Goal: Information Seeking & Learning: Learn about a topic

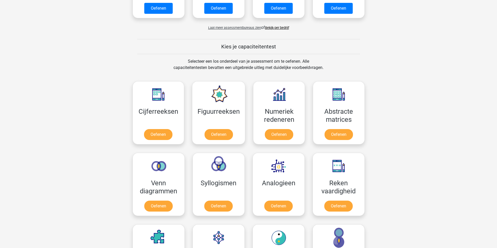
scroll to position [182, 0]
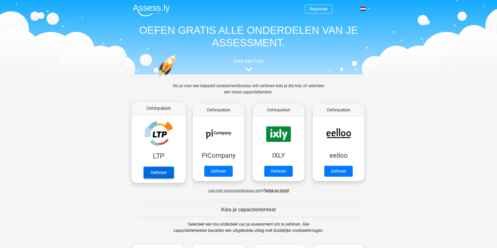
click at [155, 175] on link "Oefenen" at bounding box center [158, 172] width 30 height 11
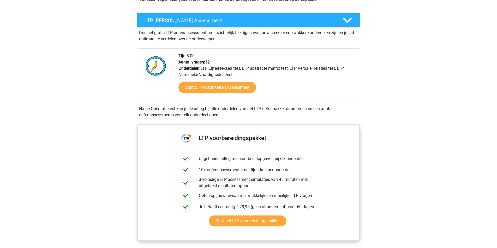
scroll to position [78, 0]
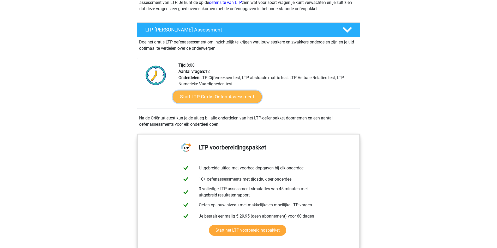
click at [221, 101] on link "Start LTP Gratis Oefen Assessment" at bounding box center [216, 97] width 89 height 13
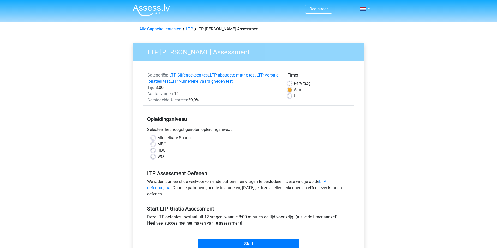
click at [294, 97] on label "Uit" at bounding box center [296, 96] width 5 height 6
click at [289, 97] on input "Uit" at bounding box center [289, 95] width 4 height 5
radio input "true"
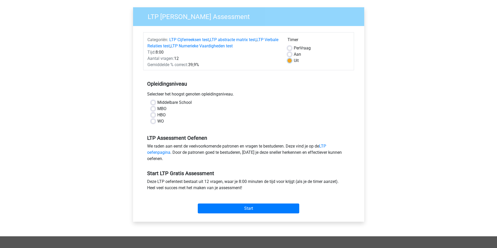
scroll to position [52, 0]
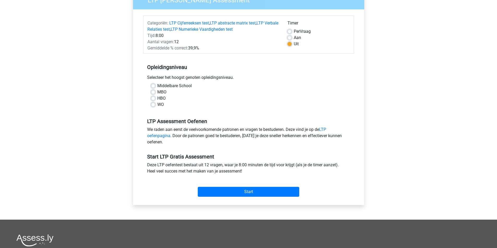
click at [154, 101] on div "HBO" at bounding box center [248, 98] width 195 height 6
click at [150, 96] on div "Middelbare School MBO HBO WO" at bounding box center [248, 95] width 203 height 25
drag, startPoint x: 152, startPoint y: 98, endPoint x: 155, endPoint y: 101, distance: 3.5
click at [157, 99] on label "HBO" at bounding box center [161, 98] width 8 height 6
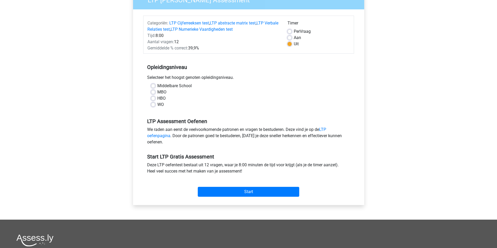
click at [153, 99] on input "HBO" at bounding box center [153, 97] width 4 height 5
radio input "true"
click at [157, 91] on label "MBO" at bounding box center [161, 92] width 9 height 6
click at [155, 91] on input "MBO" at bounding box center [153, 91] width 4 height 5
radio input "true"
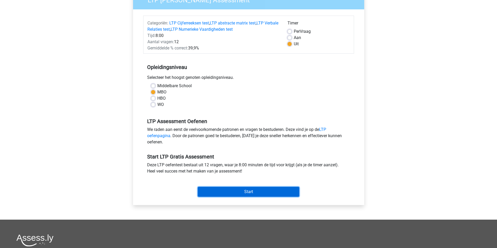
click at [239, 191] on input "Start" at bounding box center [248, 192] width 101 height 10
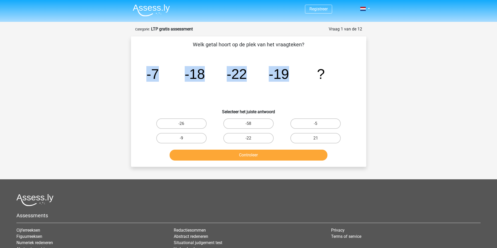
drag, startPoint x: 139, startPoint y: 78, endPoint x: 332, endPoint y: 76, distance: 193.4
click at [323, 75] on div "Welk getal hoort op de plek van het vraagteken? image/svg+xml -7 -18 -22 -19 ? …" at bounding box center [248, 102] width 231 height 122
click at [323, 89] on icon "image/svg+xml -7 -18 -22 -19 ?" at bounding box center [248, 79] width 210 height 53
click at [198, 62] on icon "image/svg+xml -7 -18 -22 -19 ?" at bounding box center [248, 79] width 210 height 53
drag, startPoint x: 207, startPoint y: 82, endPoint x: 194, endPoint y: 78, distance: 14.4
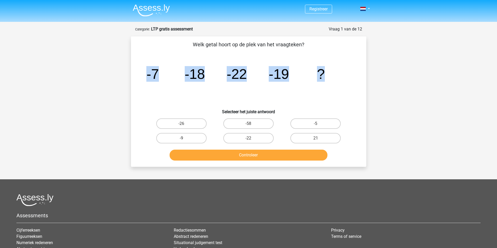
click at [207, 82] on icon "image/svg+xml -7 -18 -22 -19 ?" at bounding box center [248, 79] width 210 height 53
click at [193, 77] on tspan "-18" at bounding box center [194, 74] width 20 height 16
drag, startPoint x: 149, startPoint y: 78, endPoint x: 325, endPoint y: 84, distance: 176.0
click at [333, 73] on icon "image/svg+xml -7 -18 -22 -19 ?" at bounding box center [248, 79] width 210 height 53
click at [173, 87] on icon "image/svg+xml -7 -18 -22 -19 ?" at bounding box center [248, 79] width 210 height 53
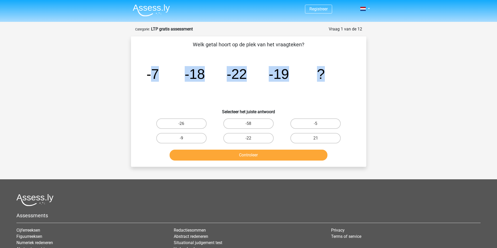
click at [166, 91] on icon "image/svg+xml -7 -18 -22 -19 ?" at bounding box center [248, 79] width 210 height 53
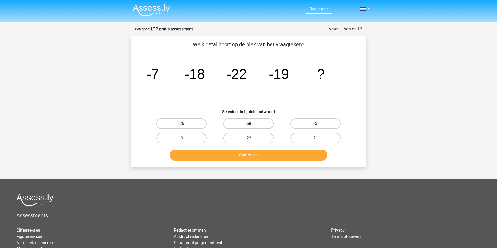
drag, startPoint x: 146, startPoint y: 71, endPoint x: 166, endPoint y: 72, distance: 19.9
click at [162, 72] on icon "image/svg+xml -7 -18 -22 -19 ?" at bounding box center [248, 79] width 210 height 53
click at [160, 84] on icon "image/svg+xml -7 -18 -22 -19 ?" at bounding box center [248, 79] width 210 height 53
drag, startPoint x: 189, startPoint y: 75, endPoint x: 200, endPoint y: 75, distance: 11.0
click at [200, 75] on div "Vraag 1 van de 12 Categorie: LTP gratis assessment Welk getal hoort op de plek …" at bounding box center [248, 96] width 243 height 141
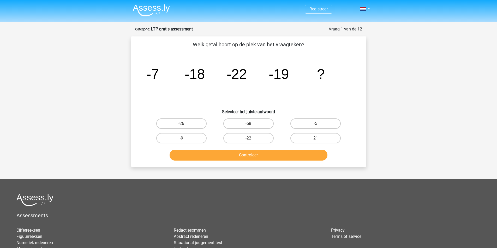
click at [209, 86] on icon "image/svg+xml -7 -18 -22 -19 ?" at bounding box center [248, 79] width 210 height 53
drag, startPoint x: 196, startPoint y: 75, endPoint x: 223, endPoint y: 75, distance: 26.6
click at [223, 75] on icon "image/svg+xml -7 -18 -22 -19 ?" at bounding box center [248, 79] width 210 height 53
drag, startPoint x: 265, startPoint y: 77, endPoint x: 273, endPoint y: 76, distance: 7.8
click at [272, 76] on g "-7 -18 -22 -19 ?" at bounding box center [235, 74] width 178 height 16
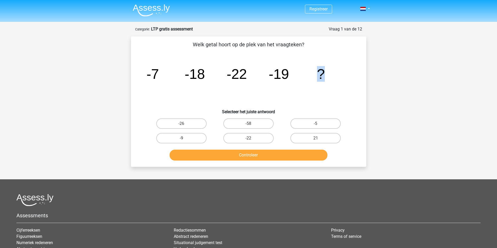
drag, startPoint x: 370, startPoint y: 76, endPoint x: 409, endPoint y: 78, distance: 39.1
click at [444, 80] on div "Registreer" at bounding box center [248, 158] width 497 height 317
click at [182, 89] on icon "image/svg+xml -7 -18 -22 -19 ?" at bounding box center [248, 79] width 210 height 53
drag, startPoint x: 319, startPoint y: 74, endPoint x: 328, endPoint y: 78, distance: 9.8
click at [328, 77] on icon "image/svg+xml -7 -18 -22 -19 ?" at bounding box center [248, 79] width 210 height 53
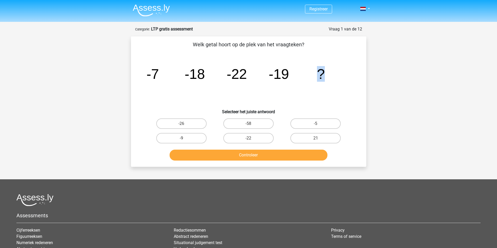
click at [328, 78] on icon "image/svg+xml -7 -18 -22 -19 ?" at bounding box center [248, 79] width 210 height 53
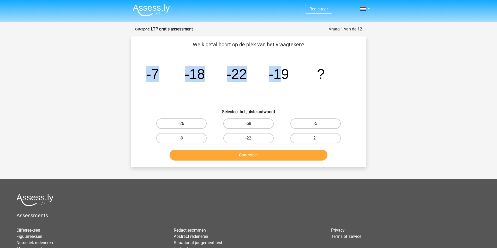
drag, startPoint x: 142, startPoint y: 74, endPoint x: 321, endPoint y: 69, distance: 179.1
click at [282, 70] on div "image/svg+xml -7 -18 -22 -19 ?" at bounding box center [248, 79] width 218 height 53
click at [159, 92] on icon "image/svg+xml -7 -18 -22 -19 ?" at bounding box center [248, 79] width 210 height 53
click at [154, 84] on icon "image/svg+xml -7 -18 -22 -19 ?" at bounding box center [248, 79] width 210 height 53
drag, startPoint x: 290, startPoint y: 77, endPoint x: 275, endPoint y: 79, distance: 15.2
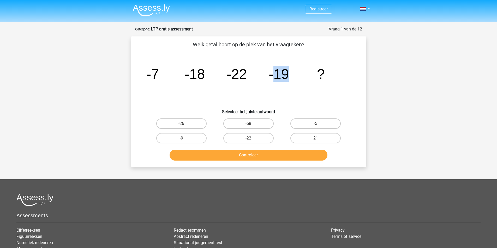
click at [275, 79] on icon "image/svg+xml -7 -18 -22 -19 ?" at bounding box center [248, 79] width 210 height 53
drag, startPoint x: 264, startPoint y: 79, endPoint x: 219, endPoint y: 98, distance: 48.1
click at [192, 85] on icon "image/svg+xml -7 -18 -22 -19 ?" at bounding box center [248, 79] width 210 height 53
drag, startPoint x: 169, startPoint y: 95, endPoint x: 227, endPoint y: 103, distance: 58.7
click at [181, 97] on icon "image/svg+xml -7 -18 -22 -19 ?" at bounding box center [248, 79] width 210 height 53
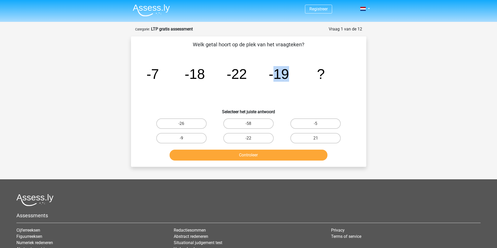
drag, startPoint x: 287, startPoint y: 80, endPoint x: 275, endPoint y: 78, distance: 11.9
click at [275, 78] on tspan "-19" at bounding box center [278, 74] width 20 height 16
drag, startPoint x: 252, startPoint y: 76, endPoint x: 226, endPoint y: 76, distance: 25.8
click at [226, 76] on icon "image/svg+xml -7 -18 -22 -19 ?" at bounding box center [248, 79] width 210 height 53
click at [195, 87] on icon "image/svg+xml -7 -18 -22 -19 ?" at bounding box center [248, 79] width 210 height 53
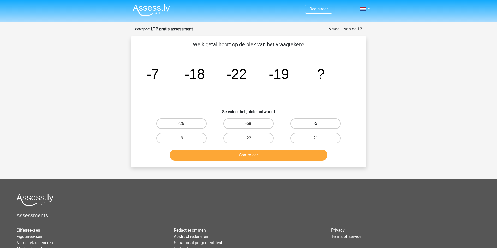
drag, startPoint x: 327, startPoint y: 123, endPoint x: 330, endPoint y: 124, distance: 3.5
click at [328, 124] on label "-5" at bounding box center [315, 124] width 50 height 10
click at [319, 124] on input "-5" at bounding box center [316, 125] width 3 height 3
radio input "true"
click at [247, 154] on button "Controleer" at bounding box center [248, 155] width 158 height 11
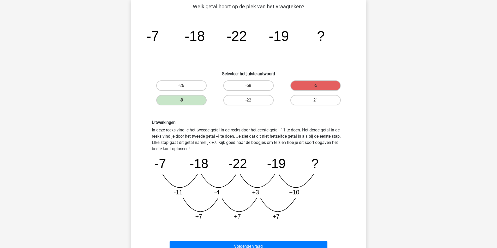
scroll to position [78, 0]
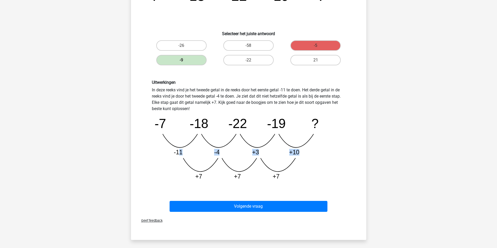
drag, startPoint x: 178, startPoint y: 142, endPoint x: 308, endPoint y: 155, distance: 131.0
click at [308, 155] on icon "image/svg+xml -7 -18 -22 -19 ? -11 -4 +3 +10 +7 +7 +7" at bounding box center [248, 148] width 193 height 72
drag, startPoint x: 288, startPoint y: 175, endPoint x: 124, endPoint y: 174, distance: 163.2
click at [142, 174] on div "Uitwerkingen In deze reeks vind je het tweede getal in de reeks door het eerste…" at bounding box center [248, 133] width 218 height 130
click at [144, 156] on div "Uitwerkingen In deze reeks vind je het tweede getal in de reeks door het eerste…" at bounding box center [248, 133] width 218 height 130
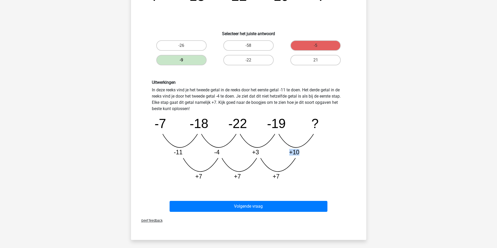
drag, startPoint x: 309, startPoint y: 151, endPoint x: 288, endPoint y: 151, distance: 21.1
click at [288, 151] on icon "image/svg+xml -7 -18 -22 -19 ? -11 -4 +3 +10 +7 +7 +7" at bounding box center [248, 148] width 193 height 72
click at [314, 164] on icon "image/svg+xml -7 -18 -22 -19 ? -11 -4 +3 +10 +7 +7 +7" at bounding box center [248, 148] width 193 height 72
drag, startPoint x: 172, startPoint y: 152, endPoint x: 206, endPoint y: 152, distance: 33.6
click at [200, 151] on icon "image/svg+xml -7 -18 -22 -19 ? -11 -4 +3 +10 +7 +7 +7" at bounding box center [248, 148] width 193 height 72
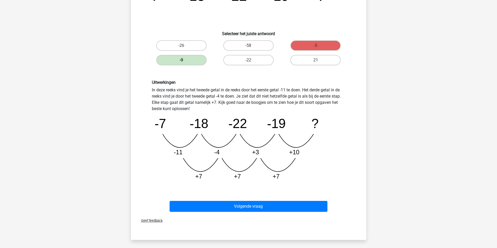
click at [216, 152] on tspan "-4" at bounding box center [216, 152] width 5 height 7
drag, startPoint x: 216, startPoint y: 152, endPoint x: 223, endPoint y: 154, distance: 7.4
click at [223, 154] on icon "image/svg+xml -7 -18 -22 -19 ? -11 -4 +3 +10 +7 +7 +7" at bounding box center [248, 148] width 193 height 72
drag, startPoint x: 208, startPoint y: 152, endPoint x: 233, endPoint y: 152, distance: 24.8
click at [232, 152] on icon "image/svg+xml -7 -18 -22 -19 ? -11 -4 +3 +10 +7 +7 +7" at bounding box center [248, 148] width 193 height 72
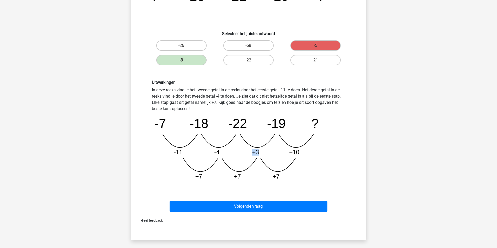
drag, startPoint x: 259, startPoint y: 153, endPoint x: 274, endPoint y: 155, distance: 14.7
click at [274, 155] on icon "image/svg+xml -7 -18 -22 -19 ? -11 -4 +3 +10 +7 +7 +7" at bounding box center [248, 148] width 193 height 72
drag, startPoint x: 236, startPoint y: 175, endPoint x: 271, endPoint y: 174, distance: 34.2
click at [269, 175] on icon "image/svg+xml -7 -18 -22 -19 ? -11 -4 +3 +10 +7 +7 +7" at bounding box center [248, 148] width 193 height 72
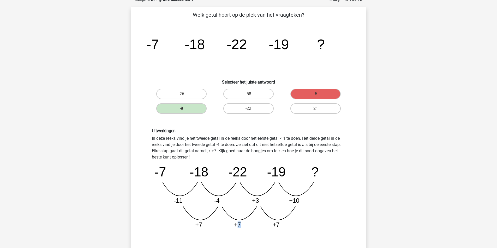
scroll to position [26, 0]
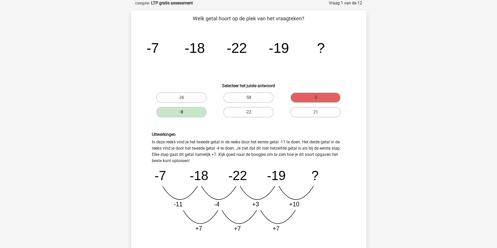
click at [348, 157] on div "Uitwerkingen In deze reeks vind je het tweede getal in de reeks door het eerste…" at bounding box center [248, 184] width 201 height 105
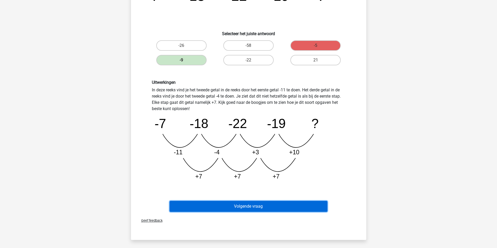
click at [261, 206] on button "Volgende vraag" at bounding box center [248, 206] width 158 height 11
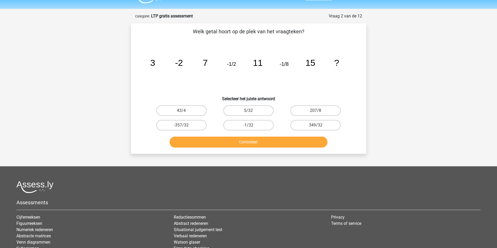
scroll to position [0, 0]
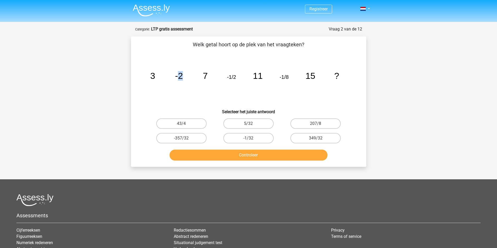
drag, startPoint x: 178, startPoint y: 82, endPoint x: 188, endPoint y: 82, distance: 10.5
click at [188, 82] on icon "image/svg+xml 3 -2 7 -1/2 11 -1/8 15 ?" at bounding box center [248, 79] width 210 height 53
click at [186, 83] on icon "image/svg+xml 3 -2 7 -1/2 11 -1/8 15 ?" at bounding box center [248, 79] width 210 height 53
drag, startPoint x: 172, startPoint y: 80, endPoint x: 207, endPoint y: 81, distance: 35.5
click at [207, 81] on icon "image/svg+xml 3 -2 7 -1/2 11 -1/8 15 ?" at bounding box center [248, 79] width 210 height 53
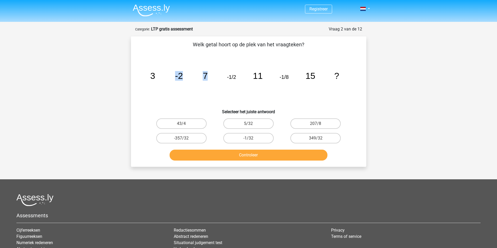
click at [212, 80] on icon "image/svg+xml 3 -2 7 -1/2 11 -1/8 15 ?" at bounding box center [248, 79] width 210 height 53
drag, startPoint x: 180, startPoint y: 75, endPoint x: 225, endPoint y: 80, distance: 45.4
click at [225, 80] on icon "image/svg+xml 3 -2 7 -1/2 11 -1/8 15 ?" at bounding box center [248, 79] width 210 height 53
click at [233, 80] on icon "image/svg+xml 3 -2 7 -1/2 11 -1/8 15 ?" at bounding box center [248, 79] width 210 height 53
drag, startPoint x: 173, startPoint y: 139, endPoint x: 279, endPoint y: 102, distance: 111.9
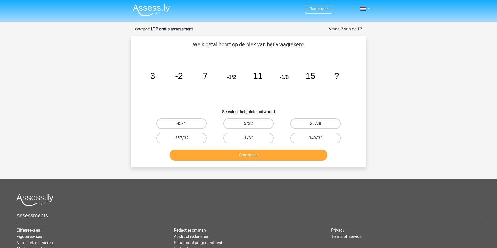
click at [267, 91] on div "Welk getal hoort op de plek van het vraagteken? image/svg+xml 3 -2 7 -1/2 11 -1…" at bounding box center [248, 102] width 231 height 122
click at [252, 138] on label "-1/32" at bounding box center [248, 138] width 50 height 10
click at [252, 138] on input "-1/32" at bounding box center [249, 139] width 3 height 3
radio input "true"
click at [249, 155] on button "Controleer" at bounding box center [248, 155] width 158 height 11
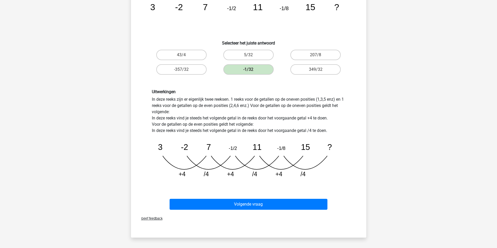
scroll to position [78, 0]
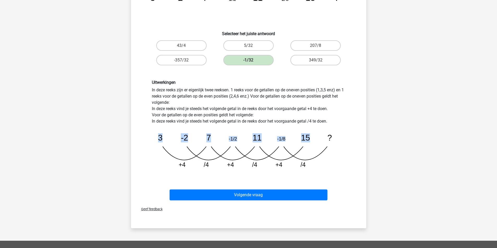
drag, startPoint x: 162, startPoint y: 149, endPoint x: 288, endPoint y: 163, distance: 126.5
click at [320, 156] on icon "image/svg+xml 3 -2 7 -1/2 11 -1/8 15 ? +4 /4 +4 /4 +4 /4" at bounding box center [248, 149] width 193 height 48
click at [138, 169] on div "Welk getal hoort op de plek van het vraagteken? image/svg+xml 3 -2 7 -1/2 11 -1…" at bounding box center [248, 82] width 231 height 240
drag, startPoint x: 225, startPoint y: 135, endPoint x: 341, endPoint y: 156, distance: 118.3
click at [339, 151] on icon "image/svg+xml 3 -2 7 -1/2 11 -1/8 15 ? +4 /4 +4 /4 +4 /4" at bounding box center [248, 149] width 193 height 48
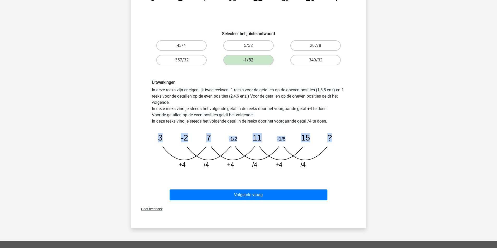
click at [347, 162] on div "Uitwerkingen In deze reeks zijn er eigenlijk twee reeksen. 1 reeks voor de geta…" at bounding box center [248, 126] width 201 height 93
click at [304, 173] on div "Uitwerkingen In deze reeks zijn er eigenlijk twee reeksen. 1 reeks voor de geta…" at bounding box center [248, 127] width 218 height 118
click at [142, 163] on div "Uitwerkingen In deze reeks zijn er eigenlijk twee reeksen. 1 reeks voor de geta…" at bounding box center [248, 127] width 218 height 118
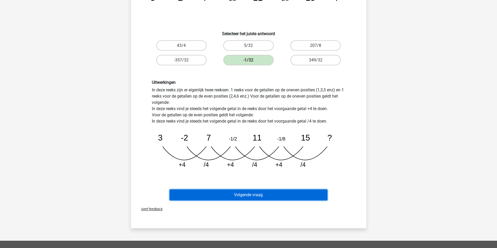
click at [249, 196] on button "Volgende vraag" at bounding box center [248, 195] width 158 height 11
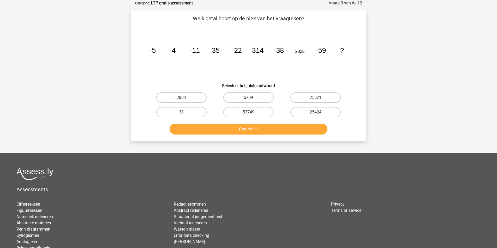
scroll to position [0, 0]
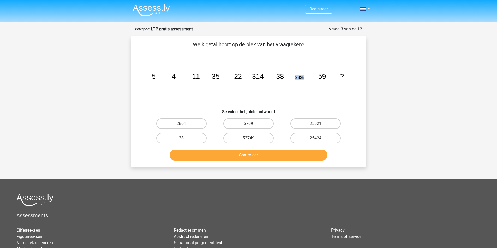
drag, startPoint x: 303, startPoint y: 77, endPoint x: 294, endPoint y: 77, distance: 9.6
click at [294, 77] on icon "image/svg+xml -5 4 -11 35 -22 314 -38 2825 -59 ?" at bounding box center [248, 79] width 210 height 53
click at [303, 87] on icon "image/svg+xml -5 4 -11 35 -22 314 -38 2825 -59 ?" at bounding box center [248, 79] width 210 height 53
drag, startPoint x: 293, startPoint y: 78, endPoint x: 308, endPoint y: 78, distance: 15.1
click at [308, 78] on icon "image/svg+xml -5 4 -11 35 -22 314 -38 2825 -59 ?" at bounding box center [248, 79] width 210 height 53
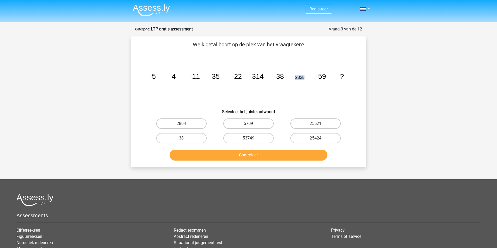
click at [296, 88] on icon "image/svg+xml -5 4 -11 35 -22 314 -38 2825 -59 ?" at bounding box center [248, 79] width 210 height 53
drag, startPoint x: 306, startPoint y: 77, endPoint x: 294, endPoint y: 78, distance: 11.8
click at [293, 79] on icon "image/svg+xml -5 4 -11 35 -22 314 -38 2825 -59 ?" at bounding box center [248, 79] width 210 height 53
click at [295, 81] on icon "image/svg+xml -5 4 -11 35 -22 314 -38 2825 -59 ?" at bounding box center [248, 79] width 210 height 53
drag, startPoint x: 296, startPoint y: 79, endPoint x: 304, endPoint y: 79, distance: 7.3
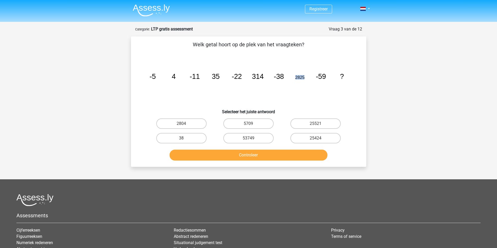
click at [304, 79] on icon "image/svg+xml -5 4 -11 35 -22 314 -38 2825 -59 ?" at bounding box center [248, 79] width 210 height 53
click at [304, 79] on tspan "2825" at bounding box center [299, 77] width 9 height 5
drag, startPoint x: 290, startPoint y: 73, endPoint x: 285, endPoint y: 79, distance: 7.9
click at [285, 79] on icon "image/svg+xml -5 4 -11 35 -22 314 -38 2825 -59 ?" at bounding box center [248, 79] width 210 height 53
drag, startPoint x: 286, startPoint y: 76, endPoint x: 294, endPoint y: 75, distance: 7.9
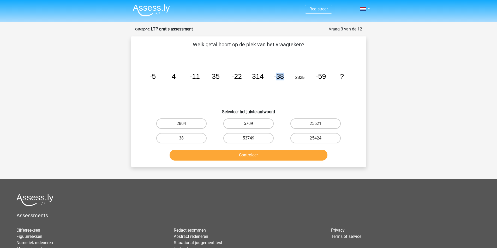
click at [292, 76] on icon "image/svg+xml -5 4 -11 35 -22 314 -38 2825 -59 ?" at bounding box center [248, 79] width 210 height 53
click at [286, 94] on icon "image/svg+xml -5 4 -11 35 -22 314 -38 2825 -59 ?" at bounding box center [248, 79] width 210 height 53
click at [286, 93] on icon "image/svg+xml -5 4 -11 35 -22 314 -38 2825 -59 ?" at bounding box center [248, 79] width 210 height 53
drag, startPoint x: 144, startPoint y: 77, endPoint x: 161, endPoint y: 76, distance: 16.2
click at [161, 76] on icon "image/svg+xml -5 4 -11 35 -22 314 -38 2825 -59 ?" at bounding box center [248, 79] width 210 height 53
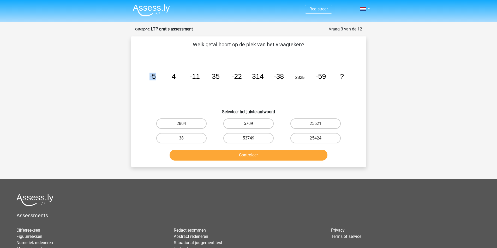
click at [158, 86] on icon "image/svg+xml -5 4 -11 35 -22 314 -38 2825 -59 ?" at bounding box center [248, 79] width 210 height 53
click at [155, 92] on icon "image/svg+xml -5 4 -11 35 -22 314 -38 2825 -59 ?" at bounding box center [248, 79] width 210 height 53
drag, startPoint x: 156, startPoint y: 77, endPoint x: 158, endPoint y: 85, distance: 8.3
click at [158, 85] on icon "image/svg+xml -5 4 -11 35 -22 314 -38 2825 -59 ?" at bounding box center [248, 79] width 210 height 53
drag, startPoint x: 165, startPoint y: 77, endPoint x: 179, endPoint y: 79, distance: 14.2
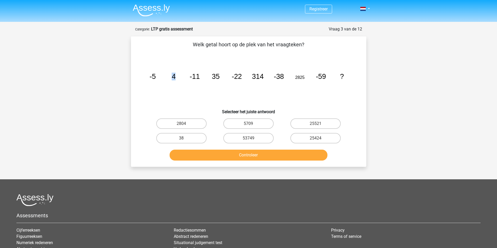
click at [179, 79] on icon "image/svg+xml -5 4 -11 35 -22 314 -38 2825 -59 ?" at bounding box center [248, 79] width 210 height 53
click at [194, 85] on icon "image/svg+xml -5 4 -11 35 -22 314 -38 2825 -59 ?" at bounding box center [248, 79] width 210 height 53
drag, startPoint x: 190, startPoint y: 77, endPoint x: 205, endPoint y: 78, distance: 15.7
click at [205, 78] on icon "image/svg+xml -5 4 -11 35 -22 314 -38 2825 -59 ?" at bounding box center [248, 79] width 210 height 53
drag, startPoint x: 209, startPoint y: 80, endPoint x: 238, endPoint y: 84, distance: 29.5
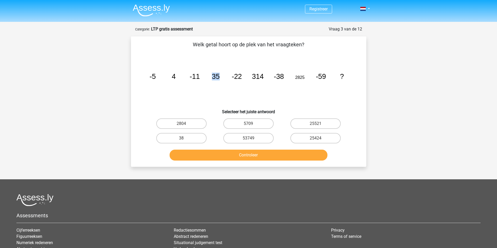
click at [234, 80] on icon "image/svg+xml -5 4 -11 35 -22 314 -38 2825 -59 ?" at bounding box center [248, 79] width 210 height 53
drag, startPoint x: 251, startPoint y: 76, endPoint x: 266, endPoint y: 77, distance: 14.6
click at [266, 77] on icon "image/svg+xml -5 4 -11 35 -22 314 -38 2825 -59 ?" at bounding box center [248, 79] width 210 height 53
drag, startPoint x: 283, startPoint y: 77, endPoint x: 287, endPoint y: 77, distance: 4.2
click at [287, 77] on icon "image/svg+xml -5 4 -11 35 -22 314 -38 2825 -59 ?" at bounding box center [248, 79] width 210 height 53
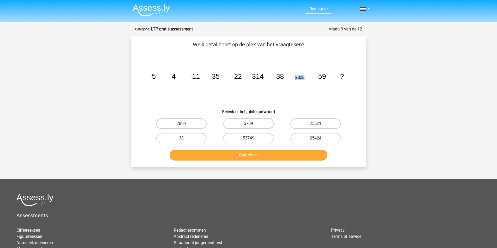
drag, startPoint x: 295, startPoint y: 80, endPoint x: 317, endPoint y: 83, distance: 22.1
click at [316, 82] on icon "image/svg+xml -5 4 -11 35 -22 314 -38 2825 -59 ?" at bounding box center [248, 79] width 210 height 53
click at [333, 76] on icon "image/svg+xml -5 4 -11 35 -22 314 -38 2825 -59 ?" at bounding box center [248, 79] width 210 height 53
click at [341, 81] on icon "image/svg+xml -5 4 -11 35 -22 314 -38 2825 -59 ?" at bounding box center [248, 79] width 210 height 53
drag, startPoint x: 300, startPoint y: 74, endPoint x: 299, endPoint y: 79, distance: 5.2
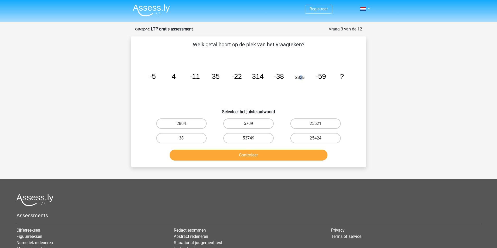
click at [300, 79] on icon "image/svg+xml -5 4 -11 35 -22 314 -38 2825 -59 ?" at bounding box center [248, 79] width 210 height 53
click at [189, 125] on label "2804" at bounding box center [181, 124] width 50 height 10
click at [185, 125] on input "2804" at bounding box center [182, 125] width 3 height 3
radio input "true"
click at [191, 140] on label "38" at bounding box center [181, 138] width 50 height 10
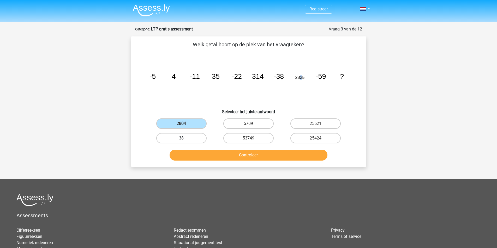
click at [185, 140] on input "38" at bounding box center [182, 139] width 3 height 3
radio input "true"
drag, startPoint x: 203, startPoint y: 121, endPoint x: 209, endPoint y: 121, distance: 5.5
click at [204, 121] on label "2804" at bounding box center [181, 124] width 50 height 10
click at [185, 124] on input "2804" at bounding box center [182, 125] width 3 height 3
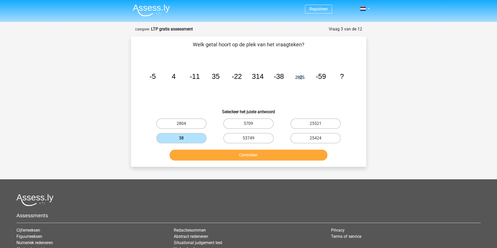
radio input "true"
click at [246, 130] on div "5709" at bounding box center [248, 124] width 67 height 15
click at [248, 127] on label "5709" at bounding box center [248, 124] width 50 height 10
click at [248, 127] on input "5709" at bounding box center [249, 125] width 3 height 3
radio input "true"
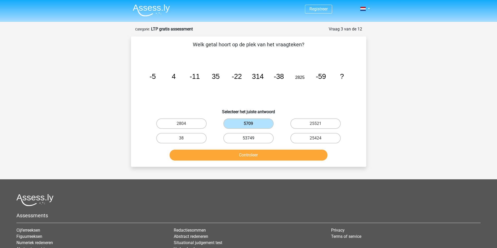
click at [251, 137] on label "53749" at bounding box center [248, 138] width 50 height 10
click at [251, 138] on input "53749" at bounding box center [249, 139] width 3 height 3
radio input "true"
click at [254, 122] on label "5709" at bounding box center [248, 124] width 50 height 10
click at [252, 124] on input "5709" at bounding box center [249, 125] width 3 height 3
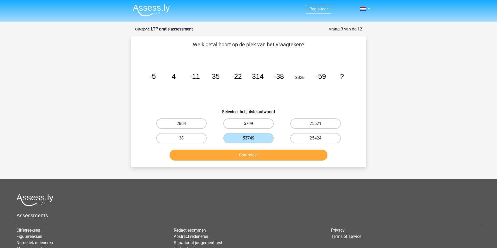
radio input "true"
click at [253, 138] on label "53749" at bounding box center [248, 138] width 50 height 10
click at [252, 138] on input "53749" at bounding box center [249, 139] width 3 height 3
radio input "true"
click at [256, 121] on label "5709" at bounding box center [248, 124] width 50 height 10
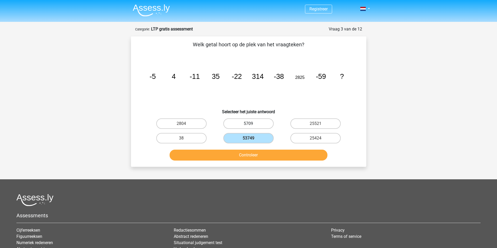
click at [252, 124] on input "5709" at bounding box center [249, 125] width 3 height 3
radio input "true"
click at [253, 138] on label "53749" at bounding box center [248, 138] width 50 height 10
click at [252, 138] on input "53749" at bounding box center [249, 139] width 3 height 3
radio input "true"
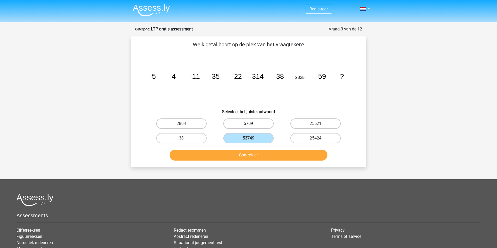
click at [258, 119] on label "5709" at bounding box center [248, 124] width 50 height 10
click at [252, 124] on input "5709" at bounding box center [249, 125] width 3 height 3
radio input "true"
drag, startPoint x: 230, startPoint y: 75, endPoint x: 242, endPoint y: 77, distance: 12.3
click at [242, 77] on icon "image/svg+xml -5 4 -11 35 -22 314 -38 2825 -59 ?" at bounding box center [248, 79] width 210 height 53
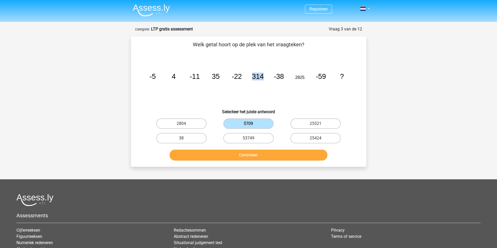
drag, startPoint x: 248, startPoint y: 77, endPoint x: 268, endPoint y: 79, distance: 20.2
click at [268, 79] on icon "image/svg+xml -5 4 -11 35 -22 314 -38 2825 -59 ?" at bounding box center [248, 79] width 210 height 53
drag, startPoint x: 294, startPoint y: 78, endPoint x: 307, endPoint y: 78, distance: 13.0
click at [307, 78] on icon "image/svg+xml -5 4 -11 35 -22 314 -38 2825 -59 ?" at bounding box center [248, 79] width 210 height 53
drag, startPoint x: 319, startPoint y: 76, endPoint x: 328, endPoint y: 77, distance: 9.2
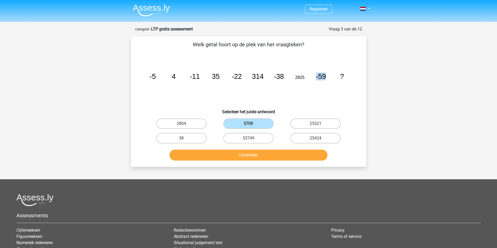
click at [328, 77] on icon "image/svg+xml -5 4 -11 35 -22 314 -38 2825 -59 ?" at bounding box center [248, 79] width 210 height 53
drag, startPoint x: 266, startPoint y: 142, endPoint x: 314, endPoint y: 126, distance: 50.8
click at [266, 141] on label "53749" at bounding box center [248, 138] width 50 height 10
click at [252, 141] on input "53749" at bounding box center [249, 139] width 3 height 3
radio input "true"
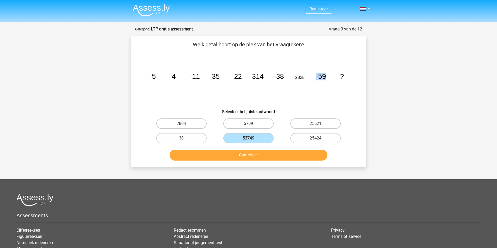
drag, startPoint x: 317, startPoint y: 125, endPoint x: 310, endPoint y: 144, distance: 20.4
click at [317, 128] on div "25521" at bounding box center [315, 124] width 63 height 10
drag, startPoint x: 310, startPoint y: 144, endPoint x: 306, endPoint y: 141, distance: 5.5
click at [309, 143] on div "25424" at bounding box center [315, 138] width 67 height 15
click at [304, 135] on label "25424" at bounding box center [315, 138] width 50 height 10
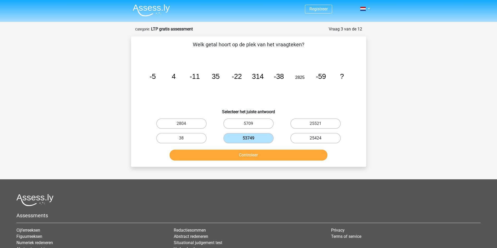
click at [315, 138] on input "25424" at bounding box center [316, 139] width 3 height 3
radio input "true"
click at [309, 119] on label "25521" at bounding box center [315, 124] width 50 height 10
click at [315, 124] on input "25521" at bounding box center [316, 125] width 3 height 3
radio input "true"
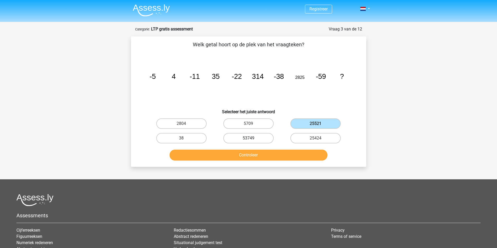
click at [267, 134] on label "53749" at bounding box center [248, 138] width 50 height 10
click at [252, 138] on input "53749" at bounding box center [249, 139] width 3 height 3
radio input "true"
click at [299, 122] on label "25521" at bounding box center [315, 124] width 50 height 10
click at [315, 124] on input "25521" at bounding box center [316, 125] width 3 height 3
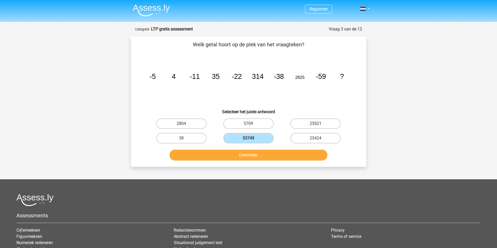
radio input "true"
drag, startPoint x: 301, startPoint y: 139, endPoint x: 297, endPoint y: 140, distance: 4.3
click at [301, 139] on label "25424" at bounding box center [315, 138] width 50 height 10
click at [315, 139] on input "25424" at bounding box center [316, 139] width 3 height 3
radio input "true"
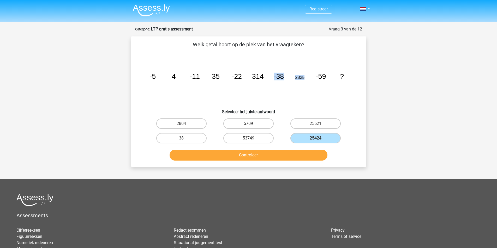
drag, startPoint x: 271, startPoint y: 75, endPoint x: 294, endPoint y: 85, distance: 25.8
click at [302, 80] on icon "image/svg+xml -5 4 -11 35 -22 314 -38 2825 -59 ?" at bounding box center [248, 79] width 210 height 53
click at [292, 86] on icon "image/svg+xml -5 4 -11 35 -22 314 -38 2825 -59 ?" at bounding box center [248, 79] width 210 height 53
click at [291, 87] on icon "image/svg+xml -5 4 -11 35 -22 314 -38 2825 -59 ?" at bounding box center [248, 79] width 210 height 53
click at [280, 87] on icon "image/svg+xml -5 4 -11 35 -22 314 -38 2825 -59 ?" at bounding box center [248, 79] width 210 height 53
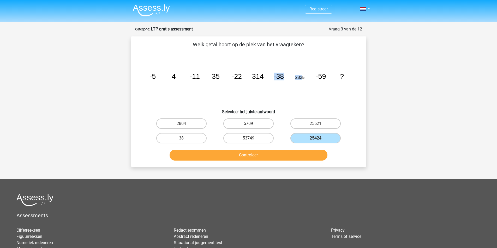
click at [277, 80] on tspan "-38" at bounding box center [278, 77] width 10 height 8
drag, startPoint x: 286, startPoint y: 75, endPoint x: 309, endPoint y: 75, distance: 23.5
click at [309, 75] on icon "image/svg+xml -5 4 -11 35 -22 314 -38 2825 -59 ?" at bounding box center [248, 79] width 210 height 53
click at [302, 100] on icon "image/svg+xml -5 4 -11 35 -22 314 -38 2825 -59 ?" at bounding box center [248, 79] width 210 height 53
drag, startPoint x: 308, startPoint y: 123, endPoint x: 322, endPoint y: 122, distance: 14.4
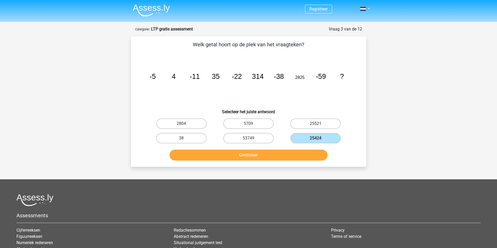
click at [322, 122] on label "25521" at bounding box center [315, 124] width 50 height 10
click at [319, 124] on input "25521" at bounding box center [316, 125] width 3 height 3
radio input "true"
click at [310, 139] on label "25424" at bounding box center [315, 138] width 50 height 10
click at [315, 139] on input "25424" at bounding box center [316, 139] width 3 height 3
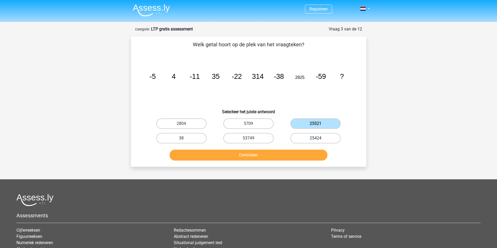
radio input "true"
click at [319, 124] on label "25521" at bounding box center [315, 124] width 50 height 10
click at [319, 124] on input "25521" at bounding box center [316, 125] width 3 height 3
radio input "true"
click at [318, 137] on label "25424" at bounding box center [315, 138] width 50 height 10
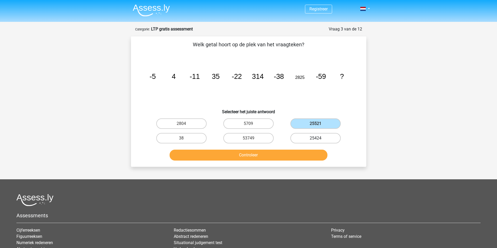
click at [318, 138] on input "25424" at bounding box center [316, 139] width 3 height 3
radio input "true"
click at [317, 125] on input "25521" at bounding box center [316, 125] width 3 height 3
radio input "true"
click at [315, 138] on label "25424" at bounding box center [315, 138] width 50 height 10
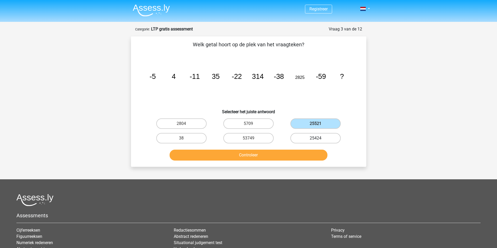
click at [315, 138] on input "25424" at bounding box center [316, 139] width 3 height 3
radio input "true"
click at [318, 126] on input "25521" at bounding box center [316, 125] width 3 height 3
radio input "true"
click at [314, 138] on label "25424" at bounding box center [315, 138] width 50 height 10
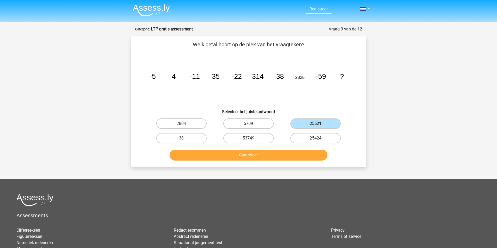
click at [315, 138] on input "25424" at bounding box center [316, 139] width 3 height 3
radio input "true"
drag, startPoint x: 228, startPoint y: 79, endPoint x: 264, endPoint y: 78, distance: 36.5
click at [264, 78] on icon "image/svg+xml -5 4 -11 35 -22 314 -38 2825 -59 ?" at bounding box center [248, 79] width 210 height 53
click at [237, 88] on icon "image/svg+xml -5 4 -11 35 -22 314 -38 2825 -59 ?" at bounding box center [248, 79] width 210 height 53
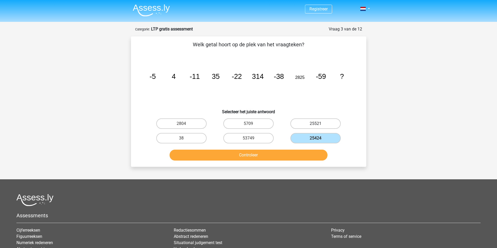
click at [327, 120] on label "25521" at bounding box center [315, 124] width 50 height 10
click at [319, 124] on input "25521" at bounding box center [316, 125] width 3 height 3
radio input "true"
click at [270, 152] on button "Controleer" at bounding box center [248, 155] width 158 height 11
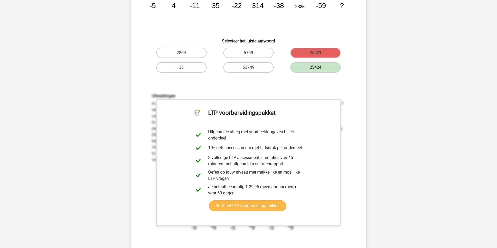
scroll to position [104, 0]
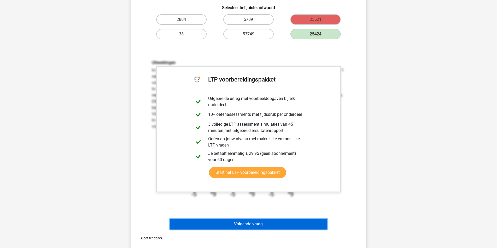
click at [251, 224] on button "Volgende vraag" at bounding box center [248, 224] width 158 height 11
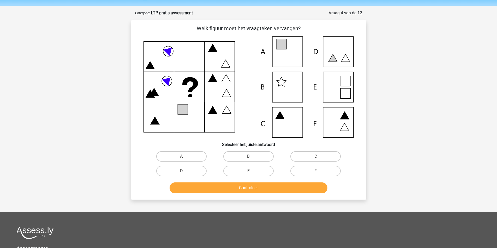
scroll to position [0, 0]
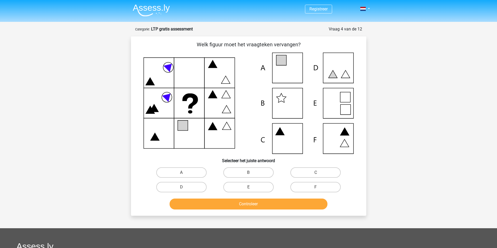
drag, startPoint x: 337, startPoint y: 108, endPoint x: 334, endPoint y: 112, distance: 4.1
click at [336, 108] on icon at bounding box center [248, 103] width 210 height 101
click at [258, 187] on label "E" at bounding box center [248, 187] width 50 height 10
click at [252, 187] on input "E" at bounding box center [249, 188] width 3 height 3
radio input "true"
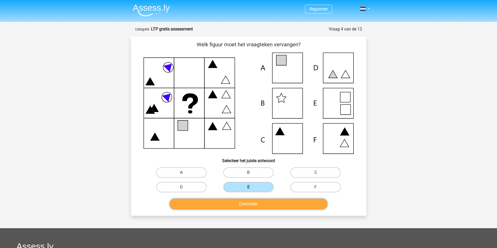
click at [249, 206] on button "Controleer" at bounding box center [248, 204] width 158 height 11
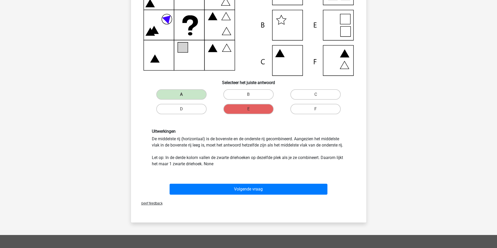
scroll to position [52, 0]
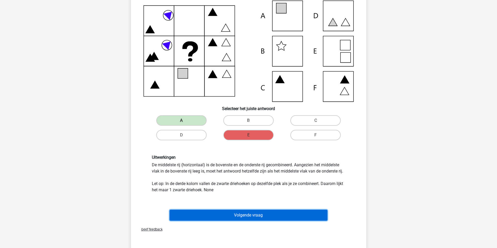
click at [243, 213] on button "Volgende vraag" at bounding box center [248, 215] width 158 height 11
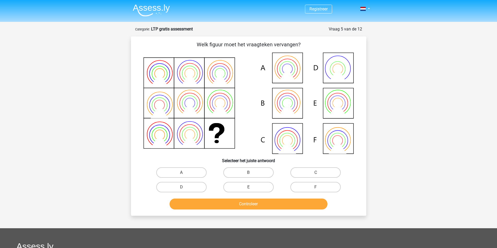
scroll to position [26, 0]
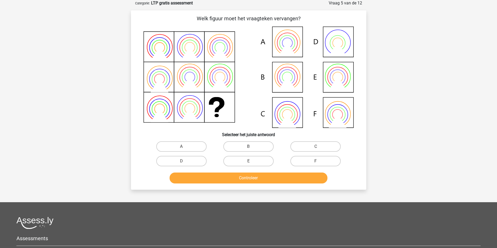
drag, startPoint x: 195, startPoint y: 16, endPoint x: 311, endPoint y: 22, distance: 116.7
click at [311, 22] on p "Welk figuur moet het vraagteken vervangen?" at bounding box center [248, 19] width 218 height 8
click at [318, 18] on p "Welk figuur moet het vraagteken vervangen?" at bounding box center [248, 19] width 218 height 8
click at [289, 79] on icon at bounding box center [248, 77] width 210 height 101
click at [241, 148] on label "B" at bounding box center [248, 147] width 50 height 10
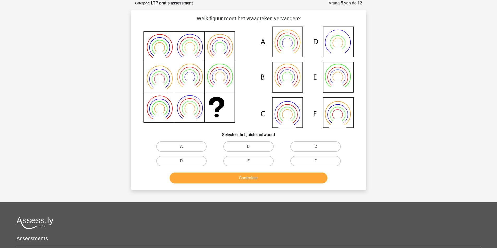
click at [248, 148] on input "B" at bounding box center [249, 148] width 3 height 3
radio input "true"
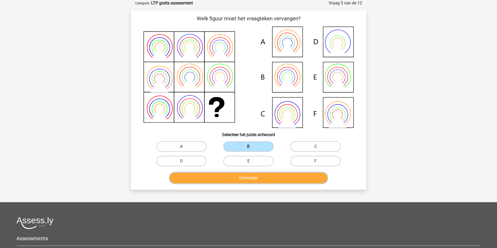
click at [271, 178] on button "Controleer" at bounding box center [248, 178] width 158 height 11
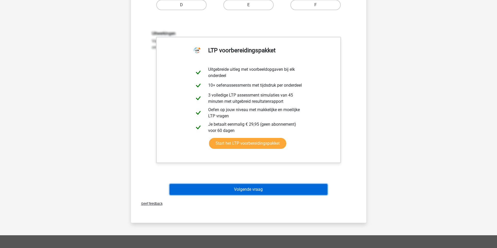
click at [242, 189] on button "Volgende vraag" at bounding box center [248, 189] width 158 height 11
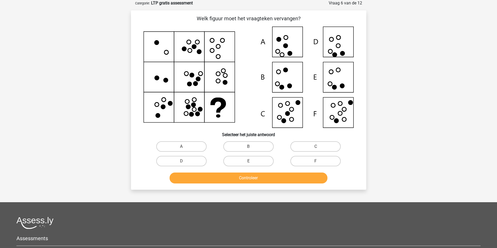
click at [344, 80] on icon at bounding box center [248, 77] width 210 height 101
click at [335, 79] on icon at bounding box center [248, 77] width 210 height 101
click at [251, 157] on label "E" at bounding box center [248, 161] width 50 height 10
click at [251, 161] on input "E" at bounding box center [249, 162] width 3 height 3
radio input "true"
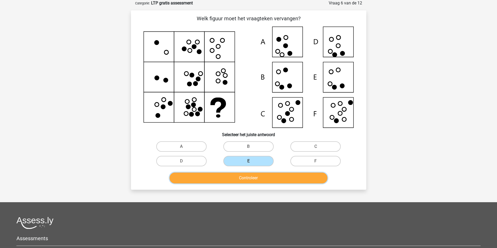
click at [252, 179] on button "Controleer" at bounding box center [248, 178] width 158 height 11
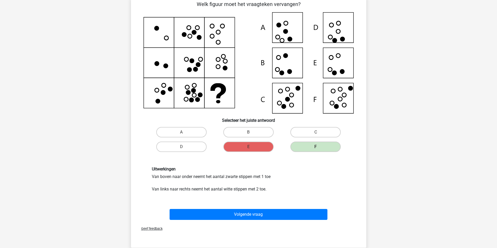
scroll to position [52, 0]
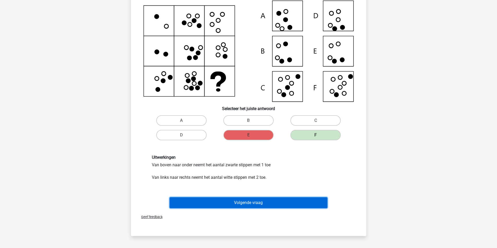
click at [249, 204] on button "Volgende vraag" at bounding box center [248, 203] width 158 height 11
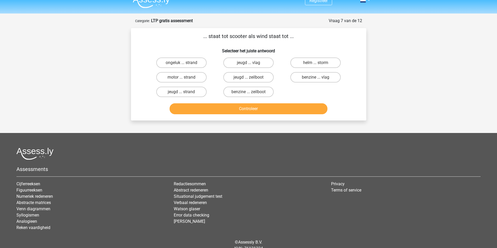
scroll to position [0, 0]
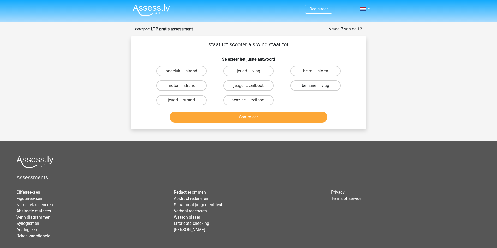
click at [309, 82] on label "benzine ... vlag" at bounding box center [315, 86] width 50 height 10
click at [315, 86] on input "benzine ... vlag" at bounding box center [316, 87] width 3 height 3
radio input "true"
click at [254, 119] on button "Controleer" at bounding box center [248, 117] width 158 height 11
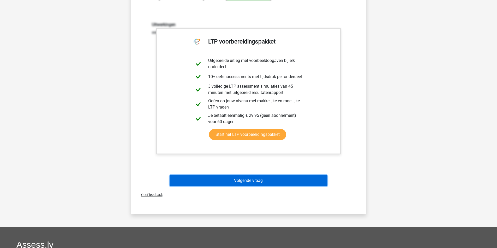
click at [229, 182] on button "Volgende vraag" at bounding box center [248, 180] width 158 height 11
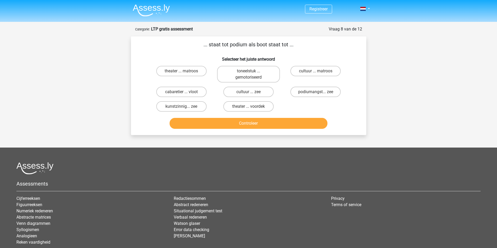
drag, startPoint x: 198, startPoint y: 45, endPoint x: 263, endPoint y: 46, distance: 64.9
click at [263, 46] on p "... staat tot podium als boot staat tot ..." at bounding box center [248, 45] width 218 height 8
click at [190, 48] on p "... staat tot podium als boot staat tot ..." at bounding box center [248, 45] width 218 height 8
click at [235, 46] on p "... staat tot podium als boot staat tot ..." at bounding box center [248, 45] width 218 height 8
drag, startPoint x: 184, startPoint y: 44, endPoint x: 239, endPoint y: 44, distance: 55.3
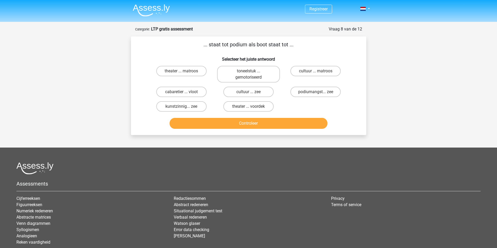
click at [239, 44] on p "... staat tot podium als boot staat tot ..." at bounding box center [248, 45] width 218 height 8
click at [178, 72] on label "theater ... matroos" at bounding box center [181, 71] width 50 height 10
click at [181, 72] on input "theater ... matroos" at bounding box center [182, 72] width 3 height 3
radio input "true"
click at [179, 59] on h6 "Selecteer het juiste antwoord" at bounding box center [248, 57] width 218 height 9
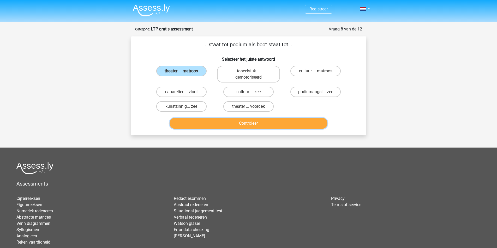
click at [235, 124] on button "Controleer" at bounding box center [248, 123] width 158 height 11
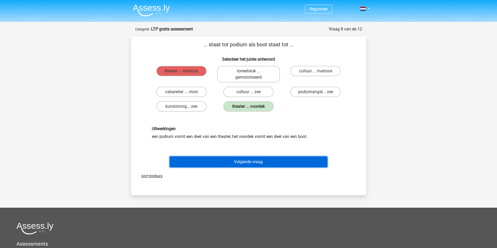
click at [240, 162] on button "Volgende vraag" at bounding box center [248, 162] width 158 height 11
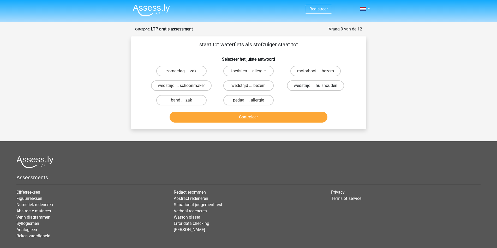
drag, startPoint x: 161, startPoint y: 42, endPoint x: 299, endPoint y: 86, distance: 145.1
click at [297, 47] on p "... staat tot waterfiets als stofzuiger staat tot ..." at bounding box center [248, 45] width 218 height 8
click at [324, 48] on p "... staat tot waterfiets als stofzuiger staat tot ..." at bounding box center [248, 45] width 218 height 8
click at [183, 46] on p "... staat tot waterfiets als stofzuiger staat tot ..." at bounding box center [248, 45] width 218 height 8
drag, startPoint x: 185, startPoint y: 46, endPoint x: 243, endPoint y: 44, distance: 58.7
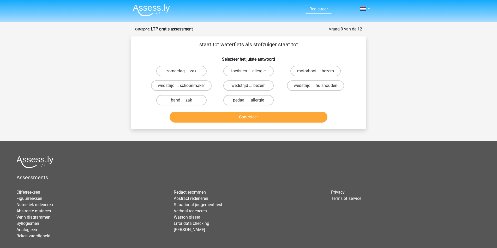
click at [243, 44] on p "... staat tot waterfiets als stofzuiger staat tot ..." at bounding box center [248, 45] width 218 height 8
drag, startPoint x: 331, startPoint y: 75, endPoint x: 308, endPoint y: 63, distance: 26.0
click at [331, 74] on label "motorboot ... bezem" at bounding box center [315, 71] width 50 height 10
click at [319, 74] on input "motorboot ... bezem" at bounding box center [316, 72] width 3 height 3
radio input "true"
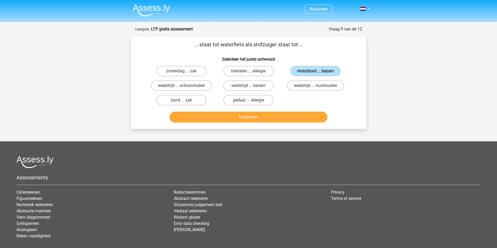
drag, startPoint x: 254, startPoint y: 44, endPoint x: 300, endPoint y: 45, distance: 45.4
click at [296, 45] on p "... staat tot waterfiets als stofzuiger staat tot ..." at bounding box center [248, 45] width 218 height 8
click at [306, 48] on p "... staat tot waterfiets als stofzuiger staat tot ..." at bounding box center [248, 45] width 218 height 8
click at [252, 117] on button "Controleer" at bounding box center [248, 117] width 158 height 11
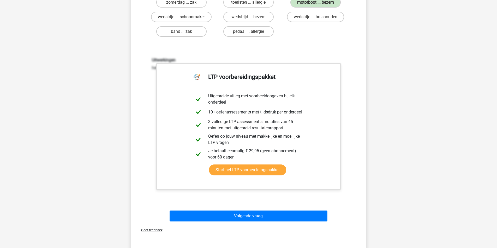
scroll to position [78, 0]
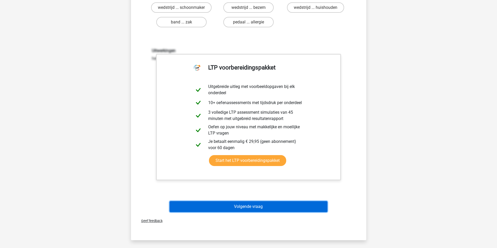
click at [239, 208] on button "Volgende vraag" at bounding box center [248, 206] width 158 height 11
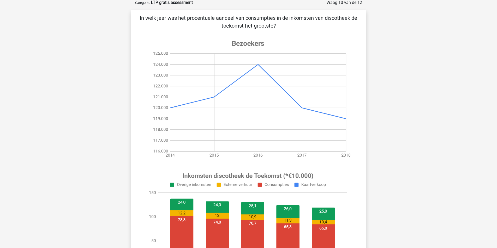
scroll to position [26, 0]
drag, startPoint x: 278, startPoint y: 16, endPoint x: 346, endPoint y: 24, distance: 68.5
click at [346, 24] on p "In welk jaar was het procentuele aandeel van consumpties in de inkomsten van di…" at bounding box center [248, 23] width 218 height 16
click at [311, 32] on div "In welk jaar was het procentuele aandeel van consumpties in de inkomsten van di…" at bounding box center [248, 175] width 231 height 321
drag, startPoint x: 237, startPoint y: 19, endPoint x: 296, endPoint y: 41, distance: 62.4
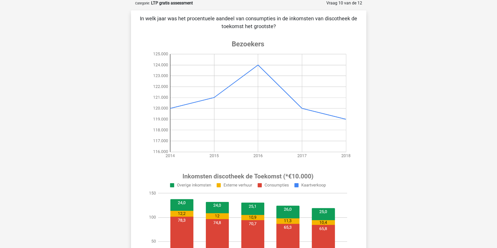
click at [310, 23] on p "In welk jaar was het procentuele aandeel van consumpties in de inkomsten van di…" at bounding box center [248, 23] width 218 height 16
click at [294, 41] on image at bounding box center [247, 99] width 209 height 130
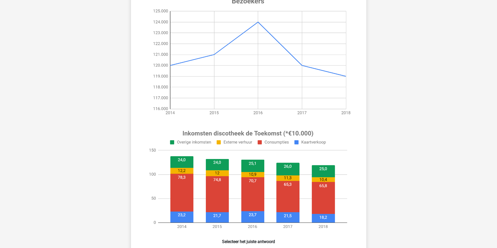
scroll to position [78, 0]
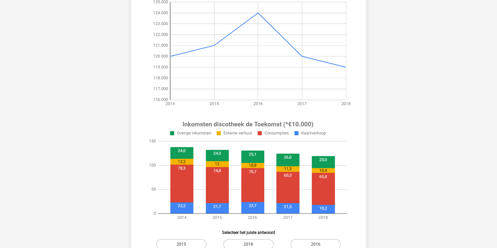
drag, startPoint x: 140, startPoint y: 211, endPoint x: 327, endPoint y: 206, distance: 187.0
click at [317, 208] on div at bounding box center [248, 104] width 218 height 244
drag, startPoint x: 288, startPoint y: 121, endPoint x: 338, endPoint y: 121, distance: 49.8
click at [338, 121] on image at bounding box center [247, 171] width 209 height 109
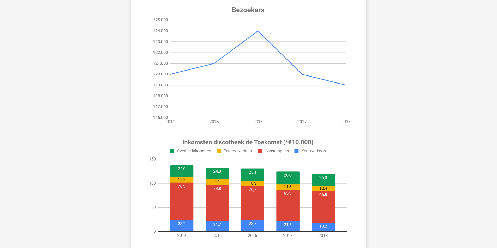
scroll to position [52, 0]
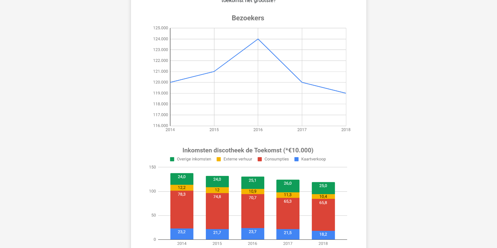
drag, startPoint x: 145, startPoint y: 83, endPoint x: 193, endPoint y: 79, distance: 47.6
click at [193, 79] on image at bounding box center [247, 73] width 209 height 130
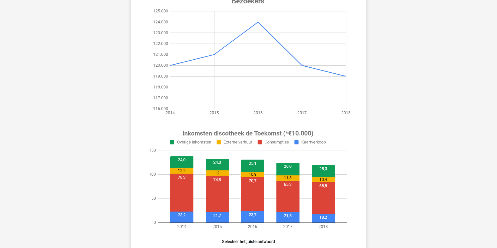
scroll to position [78, 0]
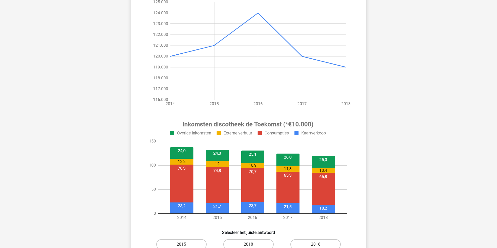
click at [261, 173] on image at bounding box center [247, 171] width 209 height 109
drag, startPoint x: 247, startPoint y: 169, endPoint x: 257, endPoint y: 171, distance: 10.6
click at [257, 171] on image at bounding box center [247, 171] width 209 height 109
drag, startPoint x: 247, startPoint y: 171, endPoint x: 254, endPoint y: 172, distance: 7.9
click at [256, 172] on image at bounding box center [247, 171] width 209 height 109
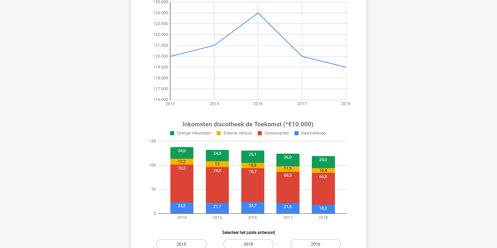
click at [249, 171] on image at bounding box center [247, 171] width 209 height 109
drag, startPoint x: 247, startPoint y: 171, endPoint x: 256, endPoint y: 173, distance: 10.0
click at [256, 173] on image at bounding box center [247, 171] width 209 height 109
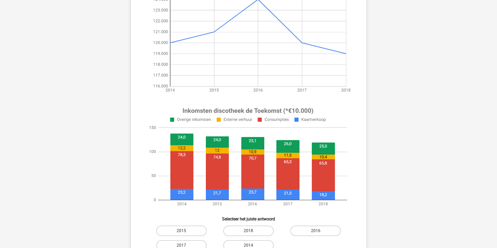
scroll to position [104, 0]
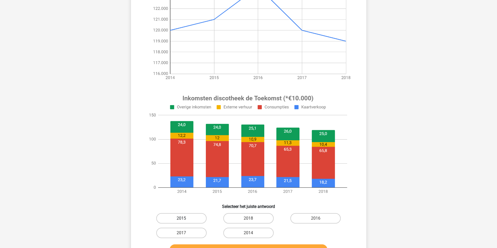
click at [186, 219] on label "2015" at bounding box center [181, 218] width 50 height 10
click at [185, 219] on input "2015" at bounding box center [182, 220] width 3 height 3
radio input "true"
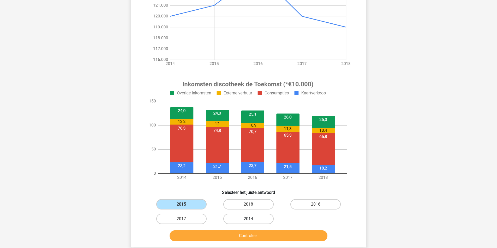
scroll to position [130, 0]
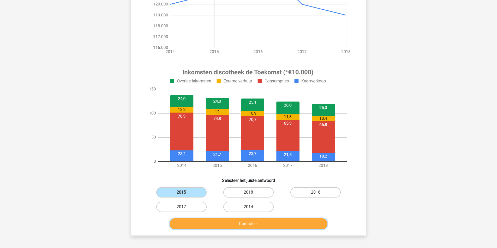
click at [238, 223] on button "Controleer" at bounding box center [248, 224] width 158 height 11
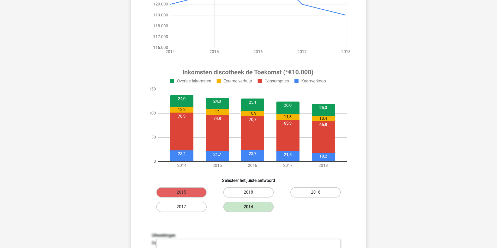
scroll to position [156, 0]
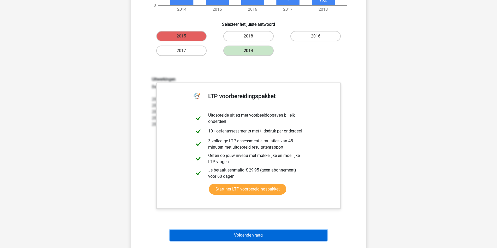
click at [262, 237] on button "Volgende vraag" at bounding box center [248, 235] width 158 height 11
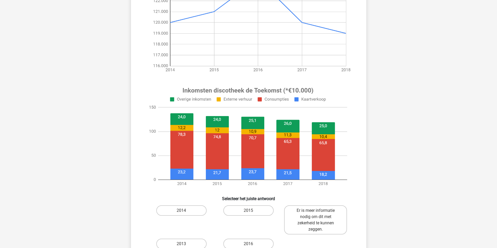
scroll to position [130, 0]
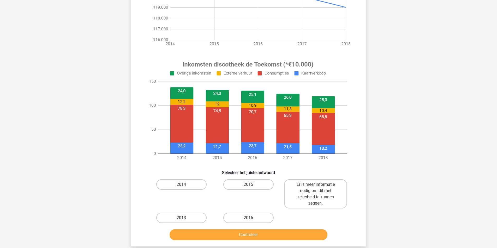
click at [237, 225] on div "Controleer" at bounding box center [248, 233] width 218 height 17
click at [234, 216] on label "2016" at bounding box center [248, 218] width 50 height 10
click at [248, 218] on input "2016" at bounding box center [249, 219] width 3 height 3
radio input "true"
click at [243, 232] on button "Controleer" at bounding box center [248, 235] width 158 height 11
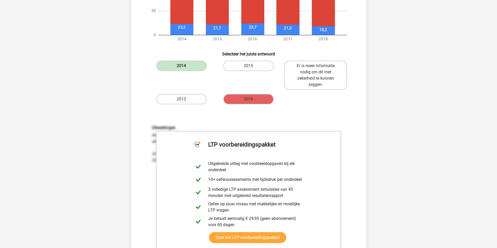
scroll to position [287, 0]
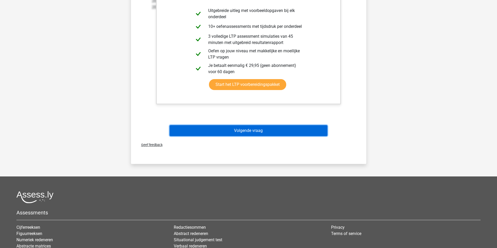
click at [278, 126] on button "Volgende vraag" at bounding box center [248, 130] width 158 height 11
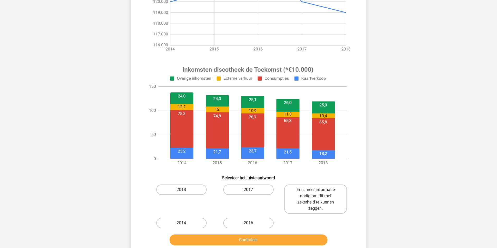
scroll to position [130, 0]
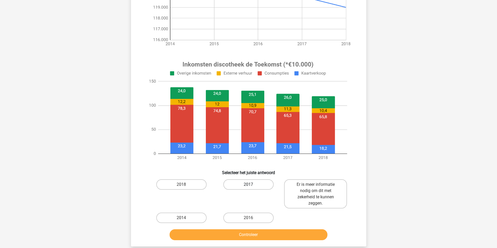
click at [256, 186] on label "2017" at bounding box center [248, 185] width 50 height 10
click at [252, 186] on input "2017" at bounding box center [249, 186] width 3 height 3
radio input "true"
click at [186, 220] on label "2014" at bounding box center [181, 218] width 50 height 10
click at [185, 220] on input "2014" at bounding box center [182, 219] width 3 height 3
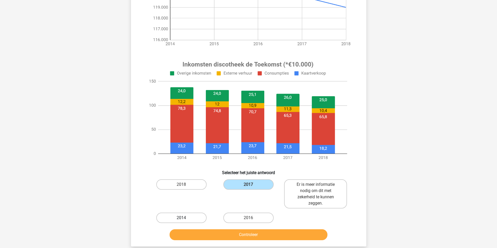
radio input "true"
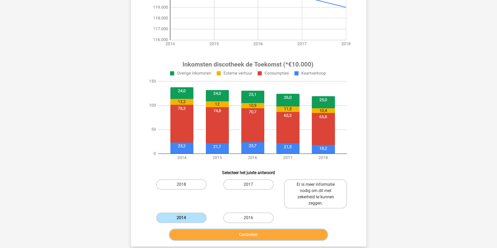
click at [215, 239] on button "Controleer" at bounding box center [248, 235] width 158 height 11
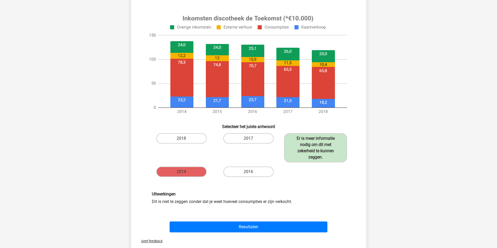
scroll to position [182, 0]
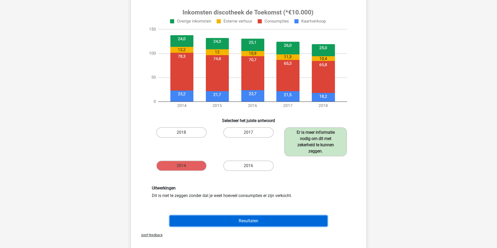
click at [246, 220] on button "Resultaten" at bounding box center [248, 221] width 158 height 11
